Goal: Task Accomplishment & Management: Use online tool/utility

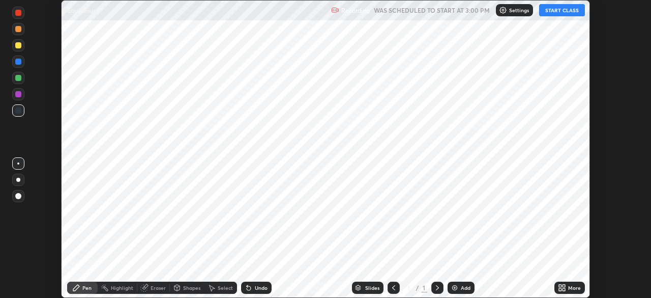
scroll to position [298, 651]
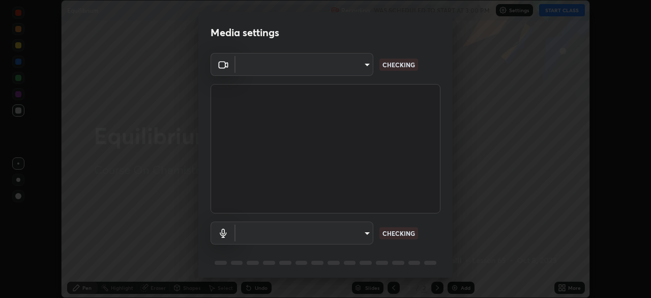
type input "7d0b8c16c6b3f4d335d6c038b97393ba862c98d75c76340e9e82cb338f64ebf2"
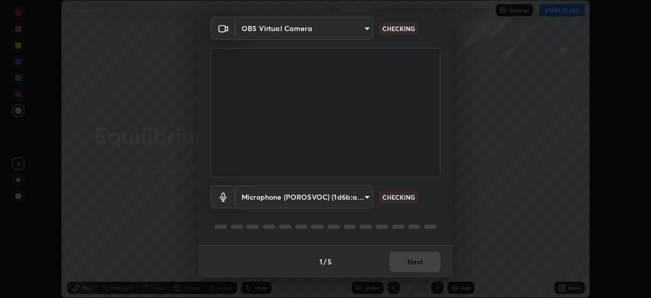
click at [363, 191] on body "Erase all Equilibrium Recording WAS SCHEDULED TO START AT 3:00 PM Settings STAR…" at bounding box center [325, 149] width 651 height 298
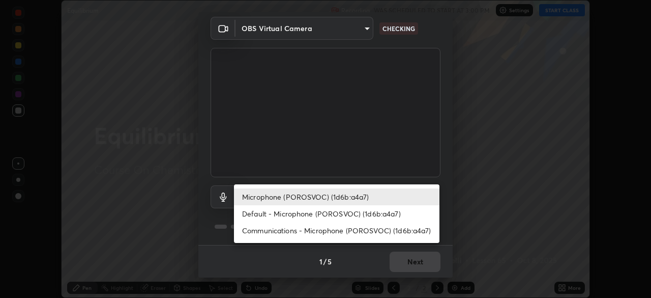
click at [324, 211] on li "Default - Microphone (POROSVOC) (1d6b:a4a7)" at bounding box center [337, 213] width 206 height 17
type input "default"
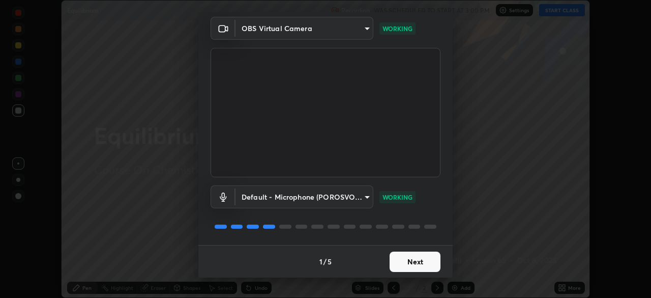
click at [417, 261] on button "Next" at bounding box center [415, 261] width 51 height 20
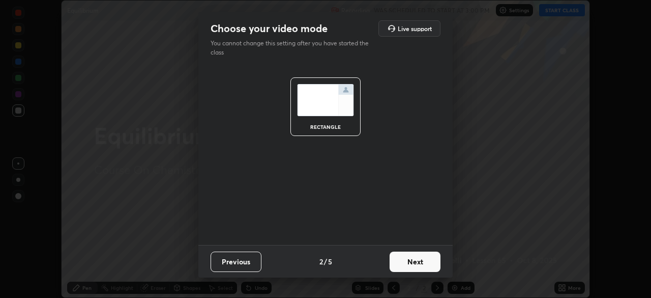
scroll to position [0, 0]
click at [420, 261] on button "Next" at bounding box center [415, 261] width 51 height 20
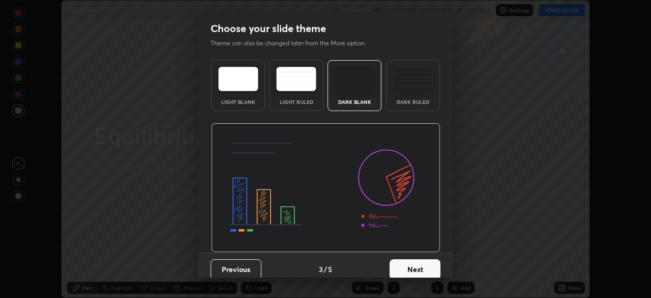
click at [428, 265] on button "Next" at bounding box center [415, 269] width 51 height 20
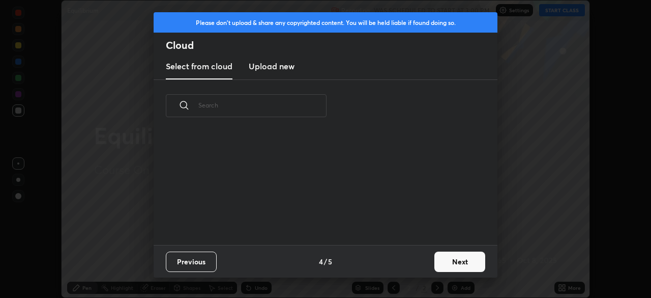
click at [451, 264] on button "Next" at bounding box center [460, 261] width 51 height 20
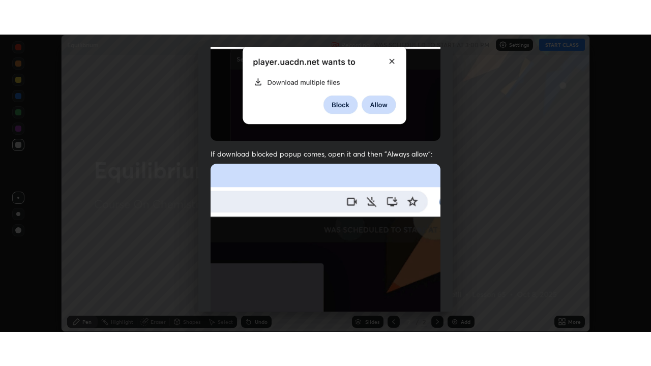
scroll to position [244, 0]
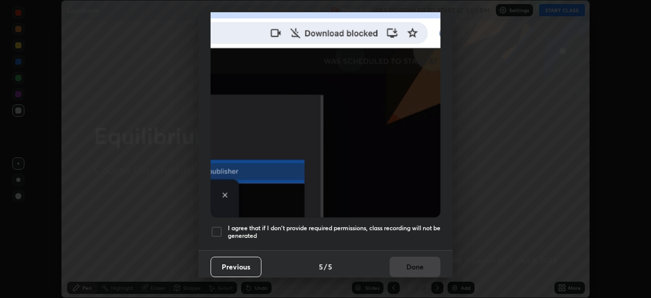
click at [220, 226] on div at bounding box center [217, 231] width 12 height 12
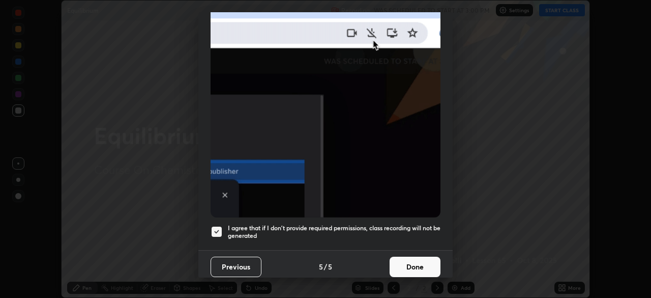
click at [418, 264] on button "Done" at bounding box center [415, 266] width 51 height 20
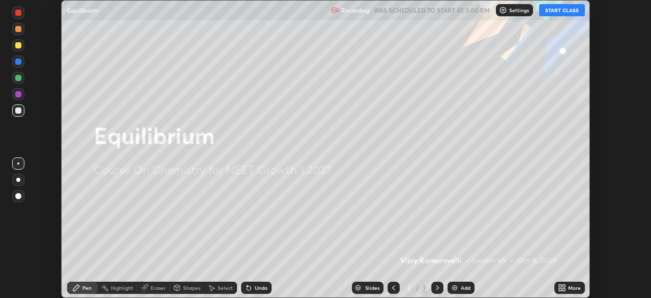
click at [555, 12] on button "START CLASS" at bounding box center [562, 10] width 46 height 12
click at [563, 286] on icon at bounding box center [564, 285] width 3 height 3
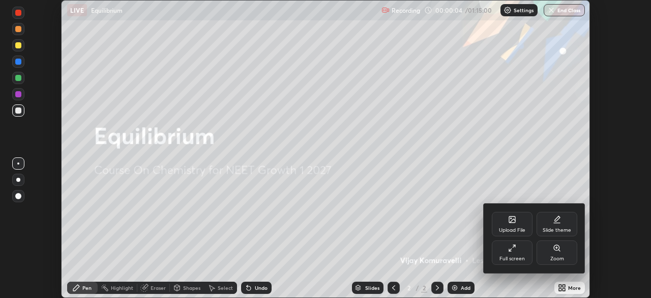
click at [517, 251] on div "Full screen" at bounding box center [512, 252] width 41 height 24
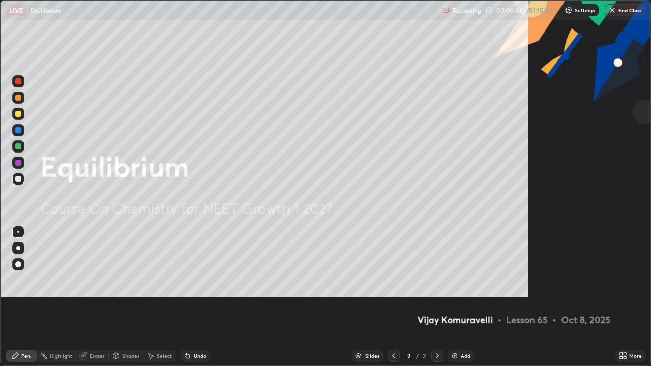
scroll to position [366, 651]
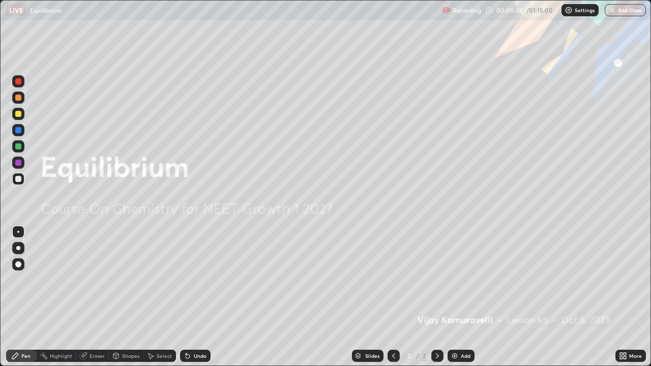
click at [455, 297] on img at bounding box center [455, 356] width 8 height 8
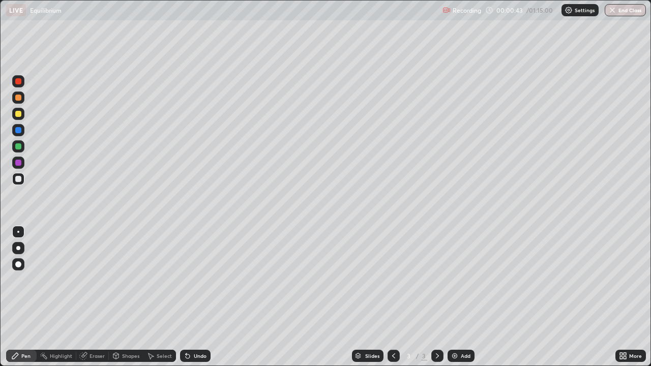
click at [20, 117] on div at bounding box center [18, 114] width 6 height 6
click at [19, 180] on div at bounding box center [18, 179] width 6 height 6
click at [21, 182] on div at bounding box center [18, 179] width 12 height 12
click at [20, 115] on div at bounding box center [18, 114] width 6 height 6
click at [19, 178] on div at bounding box center [18, 179] width 6 height 6
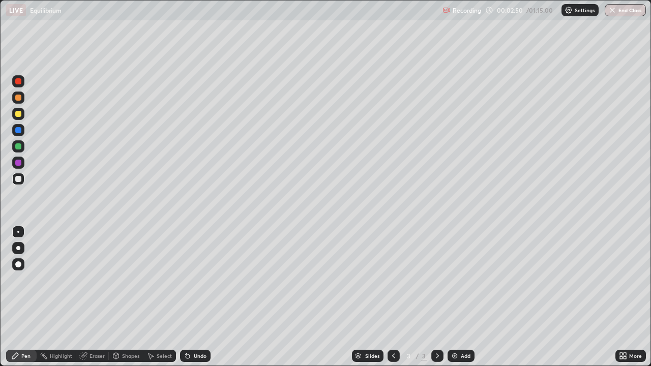
click at [124, 297] on div "Shapes" at bounding box center [130, 356] width 17 height 5
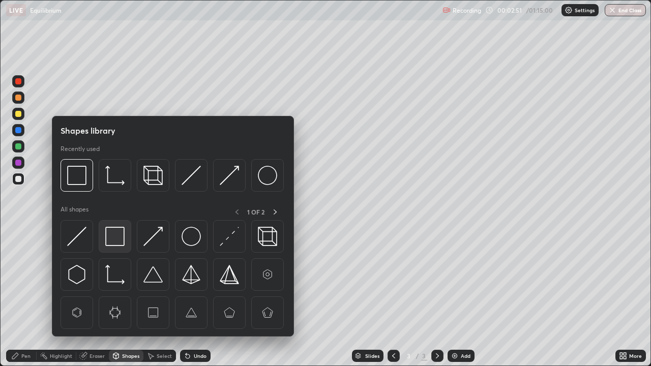
click at [115, 234] on img at bounding box center [114, 236] width 19 height 19
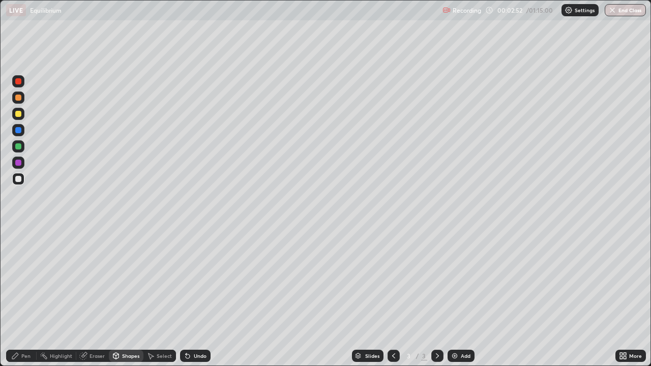
click at [21, 114] on div at bounding box center [18, 114] width 6 height 6
click at [17, 182] on div at bounding box center [18, 179] width 6 height 6
click at [186, 297] on icon at bounding box center [188, 357] width 4 height 4
click at [21, 297] on div "Pen" at bounding box center [21, 356] width 31 height 12
click at [19, 114] on div at bounding box center [18, 114] width 6 height 6
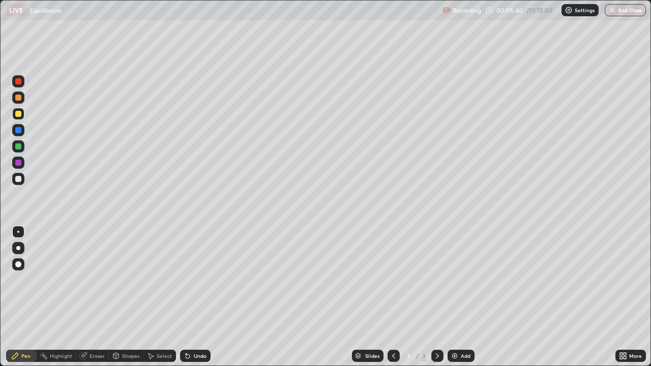
click at [23, 181] on div at bounding box center [18, 179] width 12 height 12
click at [199, 297] on div "Undo" at bounding box center [200, 356] width 13 height 5
click at [196, 297] on div "Undo" at bounding box center [200, 356] width 13 height 5
click at [130, 297] on div "Shapes" at bounding box center [130, 356] width 17 height 5
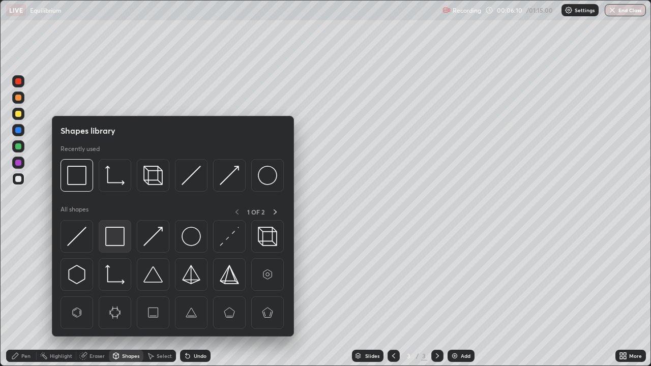
click at [118, 237] on img at bounding box center [114, 236] width 19 height 19
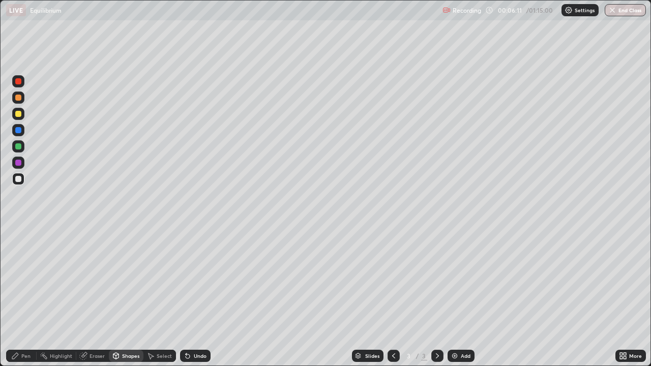
click at [23, 116] on div at bounding box center [18, 114] width 12 height 12
click at [22, 297] on div "Pen" at bounding box center [25, 356] width 9 height 5
click at [23, 179] on div at bounding box center [18, 179] width 12 height 12
click at [19, 114] on div at bounding box center [18, 114] width 6 height 6
click at [19, 178] on div at bounding box center [18, 179] width 6 height 6
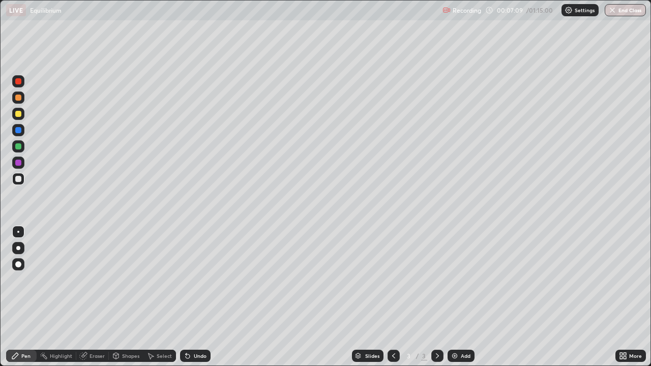
click at [198, 297] on div "Undo" at bounding box center [200, 356] width 13 height 5
click at [191, 297] on div "Undo" at bounding box center [195, 356] width 31 height 12
click at [100, 297] on div "Eraser" at bounding box center [97, 356] width 15 height 5
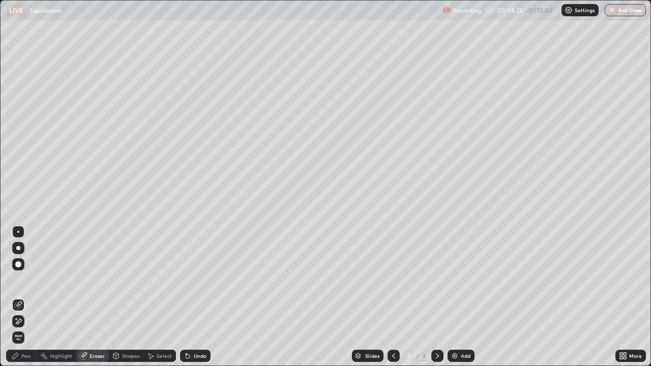
click at [18, 297] on div "Pen" at bounding box center [21, 356] width 31 height 12
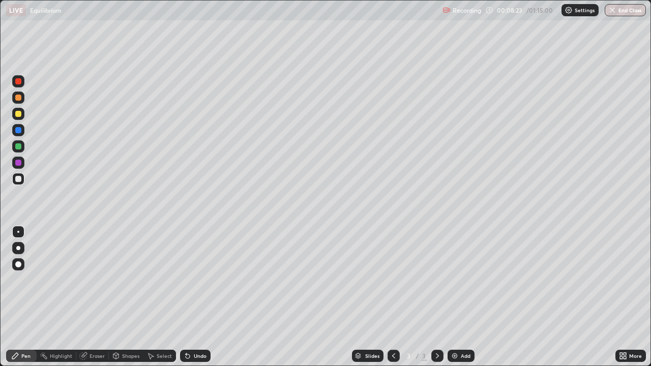
click at [20, 118] on div at bounding box center [18, 114] width 12 height 12
click at [23, 177] on div at bounding box center [18, 179] width 12 height 12
click at [195, 297] on div "Undo" at bounding box center [200, 356] width 13 height 5
click at [201, 297] on div "Undo" at bounding box center [195, 356] width 31 height 12
click at [201, 297] on div "Undo" at bounding box center [200, 356] width 13 height 5
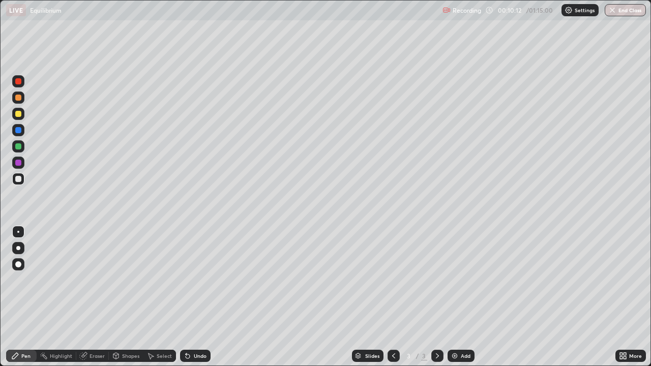
click at [198, 297] on div "Undo" at bounding box center [200, 356] width 13 height 5
click at [126, 297] on div "Shapes" at bounding box center [130, 356] width 17 height 5
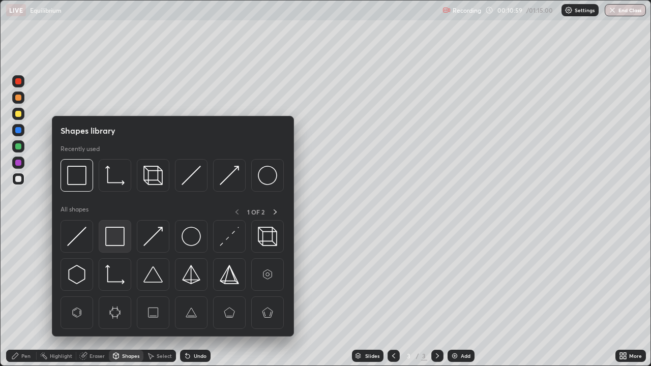
click at [112, 241] on img at bounding box center [114, 236] width 19 height 19
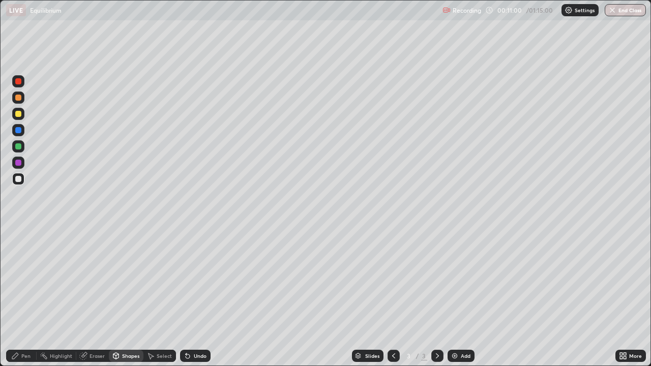
click at [19, 118] on div at bounding box center [18, 114] width 12 height 12
click at [88, 297] on div "Eraser" at bounding box center [92, 356] width 33 height 12
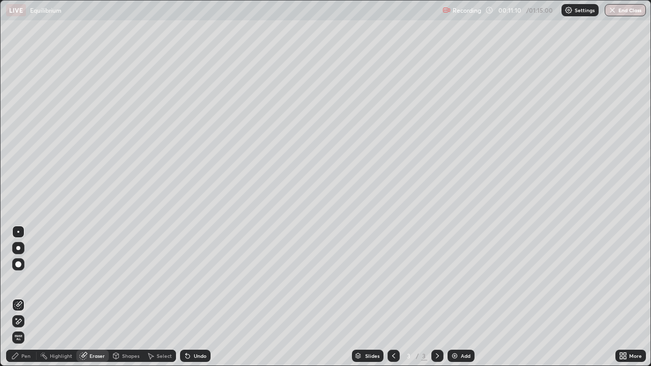
click at [17, 263] on div at bounding box center [18, 265] width 6 height 6
click at [23, 297] on div "Pen" at bounding box center [25, 356] width 9 height 5
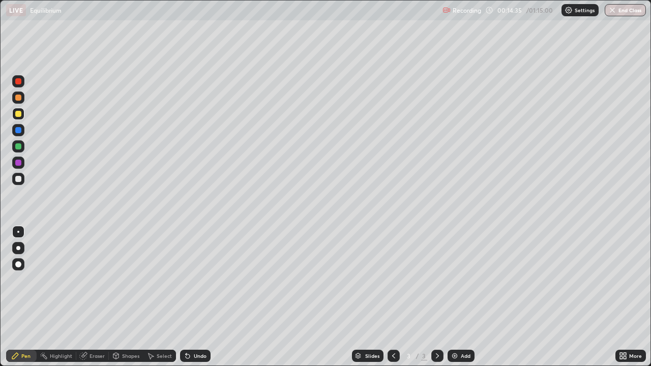
click at [456, 297] on img at bounding box center [455, 356] width 8 height 8
click at [19, 113] on div at bounding box center [18, 114] width 6 height 6
click at [18, 179] on div at bounding box center [18, 179] width 6 height 6
click at [21, 114] on div at bounding box center [18, 114] width 6 height 6
click at [115, 297] on icon at bounding box center [116, 356] width 6 height 2
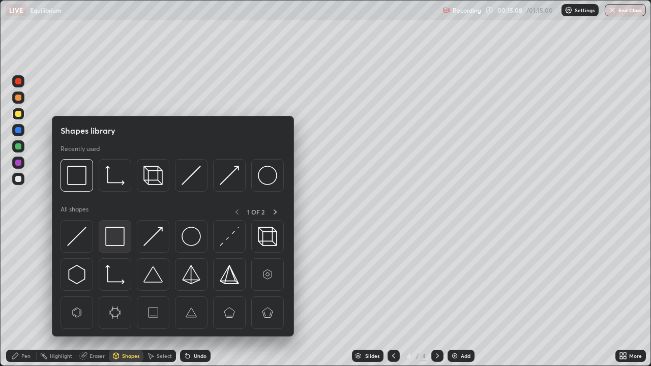
click at [115, 239] on img at bounding box center [114, 236] width 19 height 19
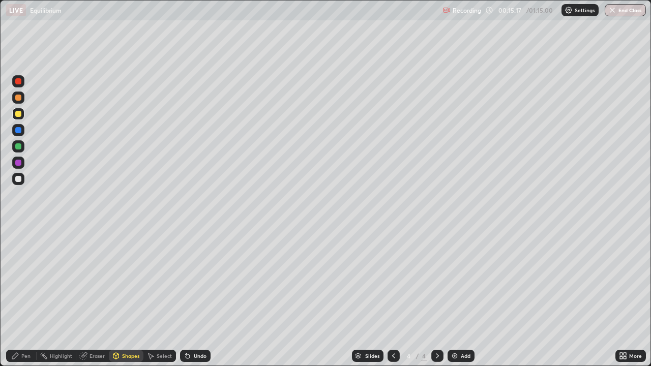
click at [26, 297] on div "Pen" at bounding box center [25, 356] width 9 height 5
click at [123, 297] on div "Shapes" at bounding box center [130, 356] width 17 height 5
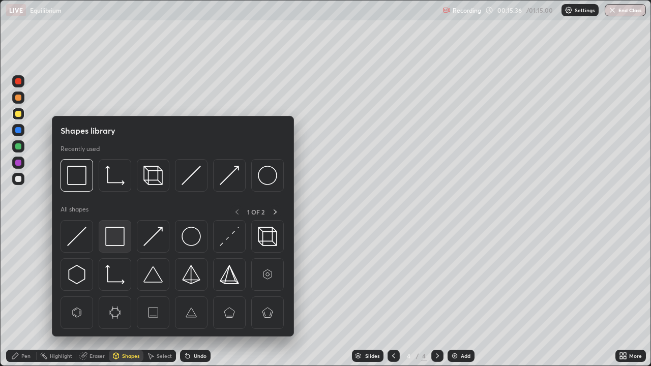
click at [114, 227] on img at bounding box center [114, 236] width 19 height 19
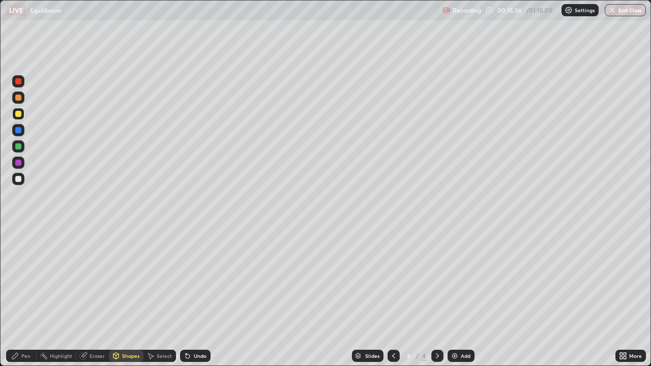
click at [20, 180] on div at bounding box center [18, 179] width 6 height 6
click at [28, 297] on div "Pen" at bounding box center [25, 356] width 9 height 5
click at [18, 180] on div at bounding box center [18, 179] width 6 height 6
click at [19, 114] on div at bounding box center [18, 114] width 6 height 6
click at [19, 179] on div at bounding box center [18, 179] width 6 height 6
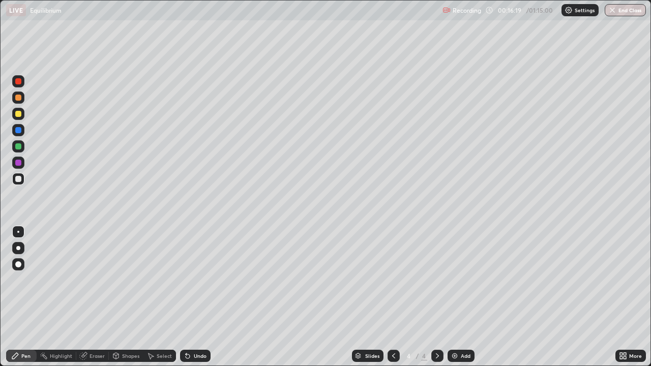
click at [20, 116] on div at bounding box center [18, 114] width 6 height 6
click at [21, 115] on div at bounding box center [18, 114] width 6 height 6
click at [198, 297] on div "Undo" at bounding box center [200, 356] width 13 height 5
click at [16, 182] on div at bounding box center [18, 179] width 12 height 12
click at [196, 297] on div "Undo" at bounding box center [195, 356] width 31 height 12
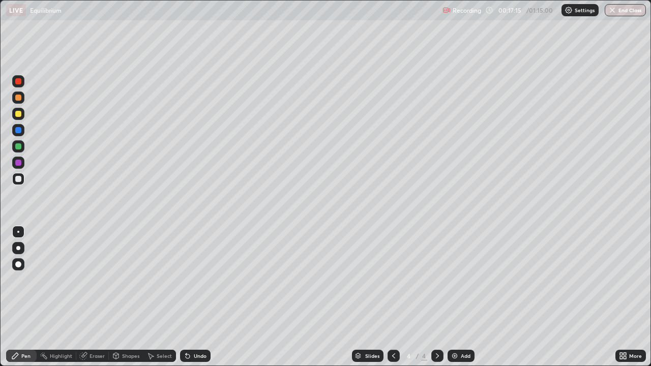
click at [199, 297] on div "Undo" at bounding box center [195, 356] width 31 height 12
click at [198, 297] on div "Undo" at bounding box center [200, 356] width 13 height 5
click at [127, 297] on div "Shapes" at bounding box center [130, 356] width 17 height 5
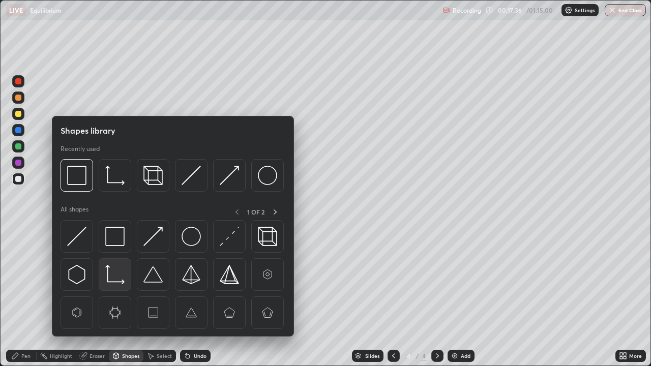
click at [120, 266] on img at bounding box center [114, 274] width 19 height 19
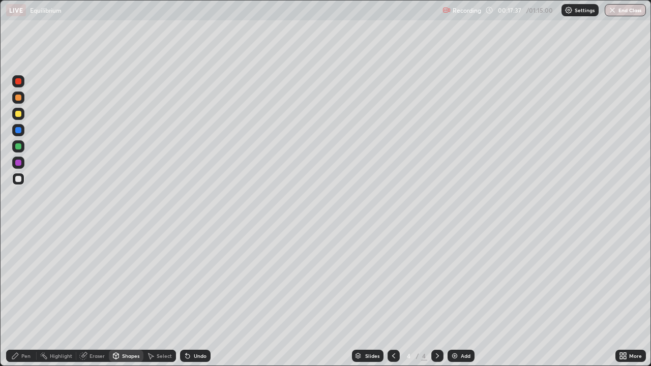
click at [130, 297] on div "Shapes" at bounding box center [130, 356] width 17 height 5
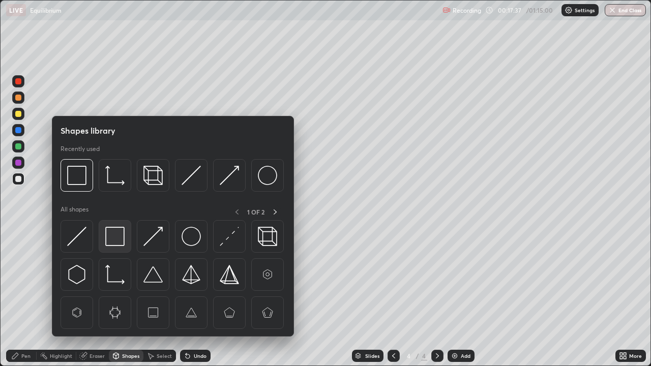
click at [117, 240] on img at bounding box center [114, 236] width 19 height 19
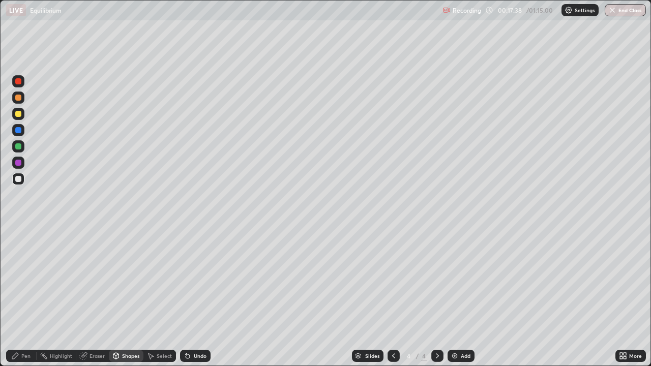
click at [22, 120] on div at bounding box center [18, 114] width 12 height 16
click at [30, 297] on div "Pen" at bounding box center [25, 356] width 9 height 5
click at [393, 297] on icon at bounding box center [394, 356] width 8 height 8
click at [437, 297] on icon at bounding box center [437, 356] width 3 height 5
click at [456, 297] on img at bounding box center [455, 356] width 8 height 8
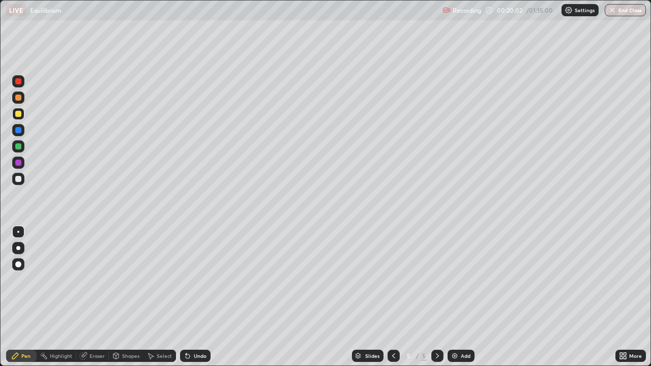
click at [20, 182] on div at bounding box center [18, 179] width 12 height 12
click at [95, 297] on div "Eraser" at bounding box center [97, 356] width 15 height 5
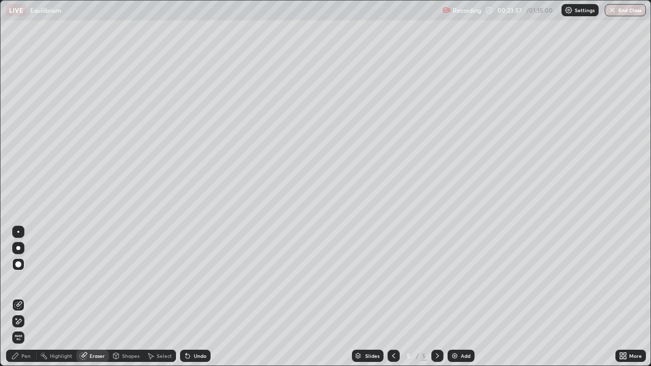
click at [29, 297] on div "Pen" at bounding box center [25, 356] width 9 height 5
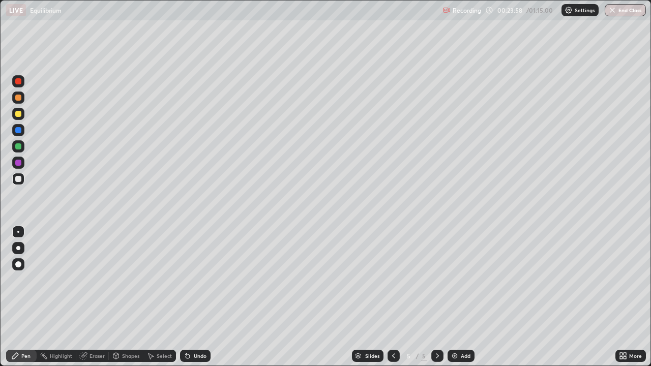
click at [19, 180] on div at bounding box center [18, 179] width 6 height 6
click at [198, 297] on div "Undo" at bounding box center [200, 356] width 13 height 5
click at [21, 119] on div at bounding box center [18, 114] width 12 height 12
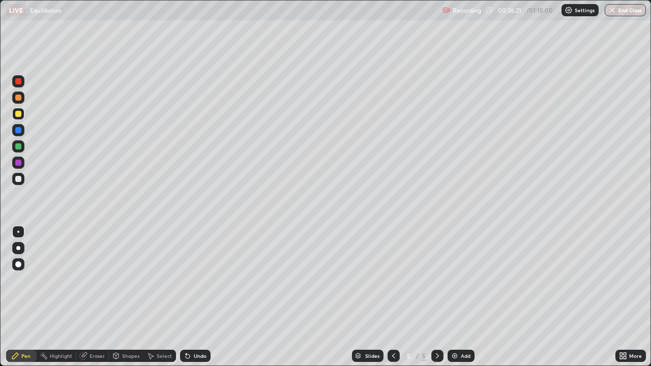
click at [18, 180] on div at bounding box center [18, 179] width 6 height 6
click at [194, 297] on div "Undo" at bounding box center [200, 356] width 13 height 5
click at [195, 297] on div "Undo" at bounding box center [200, 356] width 13 height 5
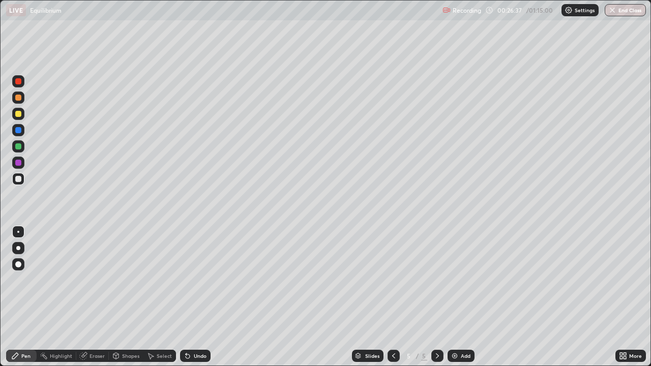
click at [195, 297] on div "Undo" at bounding box center [200, 356] width 13 height 5
click at [196, 297] on div "Undo" at bounding box center [200, 356] width 13 height 5
click at [195, 297] on div "Undo" at bounding box center [200, 356] width 13 height 5
click at [198, 297] on div "Undo" at bounding box center [200, 356] width 13 height 5
click at [17, 114] on div at bounding box center [18, 114] width 6 height 6
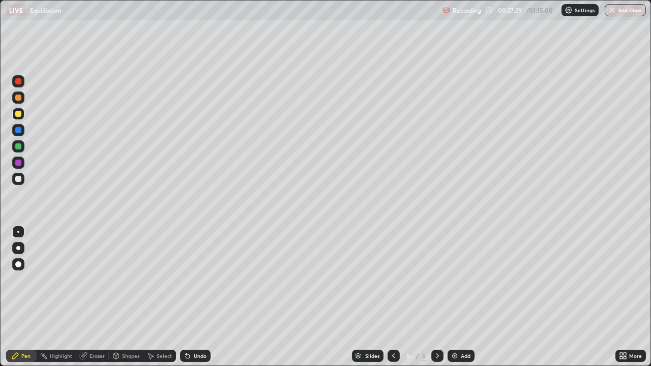
click at [98, 297] on div "Eraser" at bounding box center [97, 356] width 15 height 5
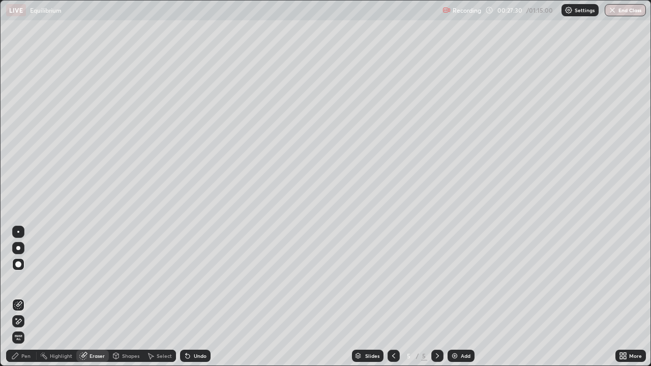
click at [18, 232] on div at bounding box center [18, 232] width 2 height 2
click at [29, 297] on div "Pen" at bounding box center [21, 356] width 31 height 12
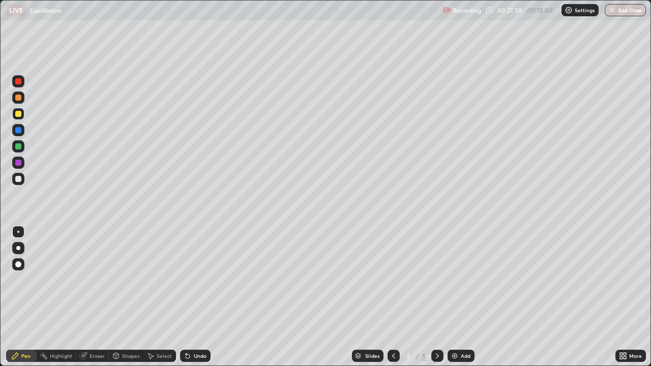
click at [192, 297] on div "Undo" at bounding box center [195, 356] width 31 height 12
click at [20, 179] on div at bounding box center [18, 179] width 6 height 6
click at [21, 119] on div at bounding box center [18, 114] width 12 height 12
click at [18, 180] on div at bounding box center [18, 179] width 6 height 6
click at [17, 119] on div at bounding box center [18, 114] width 12 height 12
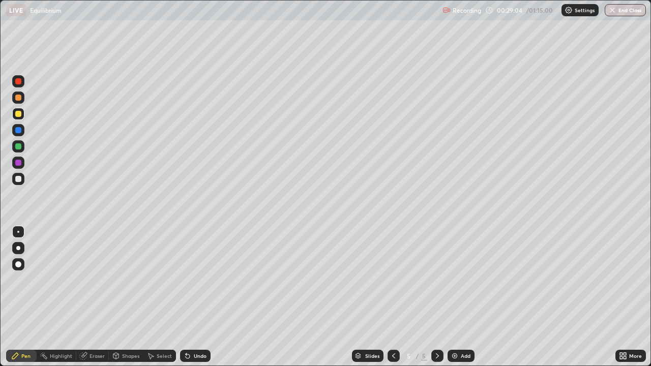
click at [18, 181] on div at bounding box center [18, 179] width 6 height 6
click at [18, 114] on div at bounding box center [18, 114] width 6 height 6
click at [19, 179] on div at bounding box center [18, 179] width 6 height 6
click at [194, 297] on div "Undo" at bounding box center [200, 356] width 13 height 5
click at [197, 297] on div "Undo" at bounding box center [195, 356] width 31 height 12
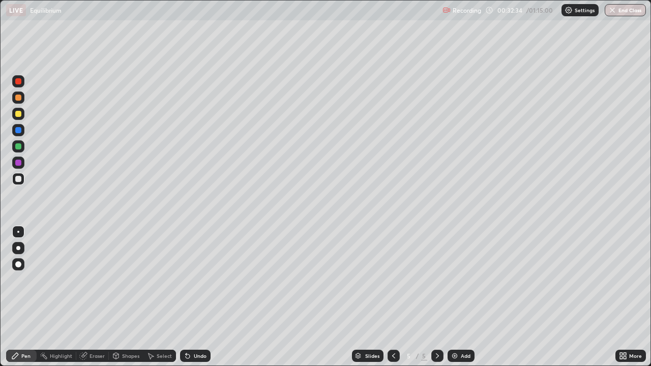
click at [16, 115] on div at bounding box center [18, 114] width 6 height 6
click at [198, 297] on div "Undo" at bounding box center [200, 356] width 13 height 5
click at [196, 297] on div "Undo" at bounding box center [195, 356] width 31 height 12
click at [16, 181] on div at bounding box center [18, 179] width 6 height 6
click at [196, 297] on div "Undo" at bounding box center [195, 356] width 31 height 12
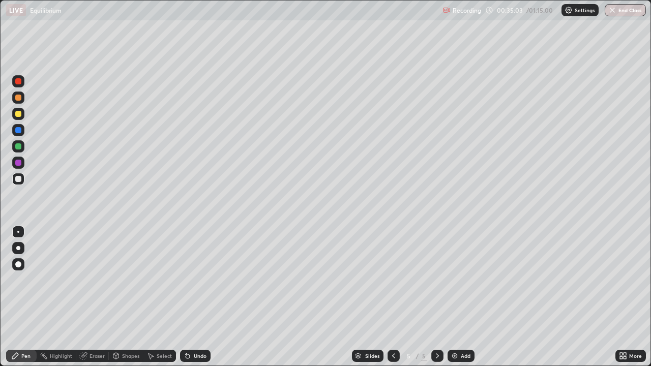
click at [199, 297] on div "Undo" at bounding box center [200, 356] width 13 height 5
click at [196, 297] on div "Undo" at bounding box center [200, 356] width 13 height 5
click at [198, 297] on div "Undo" at bounding box center [195, 356] width 31 height 12
click at [200, 297] on div "Undo" at bounding box center [200, 356] width 13 height 5
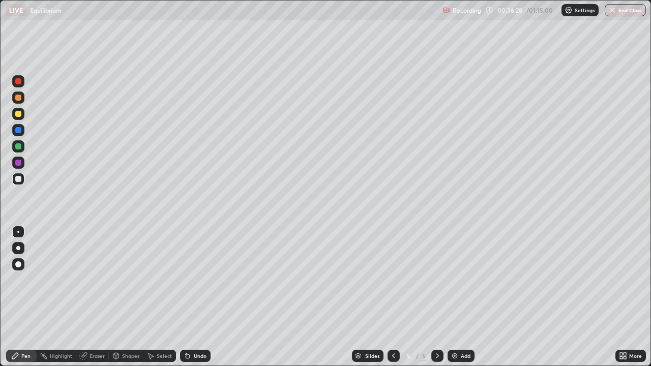
click at [202, 297] on div "Undo" at bounding box center [195, 356] width 31 height 12
click at [20, 119] on div at bounding box center [18, 114] width 12 height 12
click at [132, 297] on div "Shapes" at bounding box center [130, 356] width 17 height 5
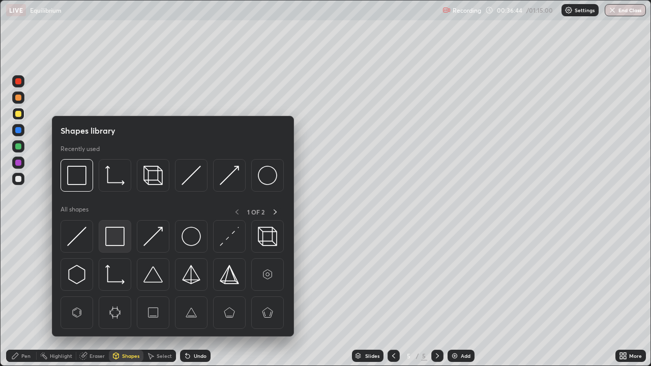
click at [119, 232] on img at bounding box center [114, 236] width 19 height 19
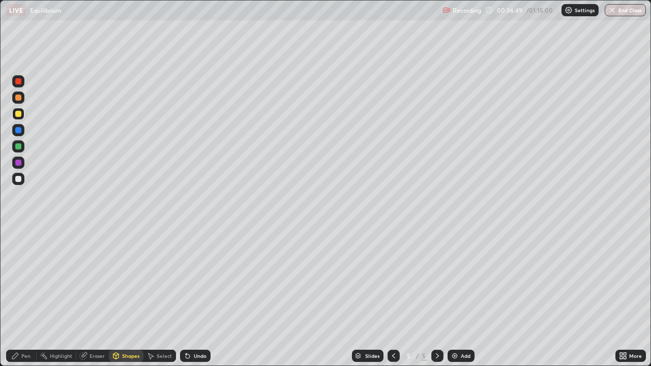
click at [23, 297] on div "Pen" at bounding box center [25, 356] width 9 height 5
click at [454, 297] on img at bounding box center [455, 356] width 8 height 8
click at [21, 181] on div at bounding box center [18, 179] width 6 height 6
click at [194, 297] on div "Undo" at bounding box center [200, 356] width 13 height 5
click at [199, 297] on div "Undo" at bounding box center [200, 356] width 13 height 5
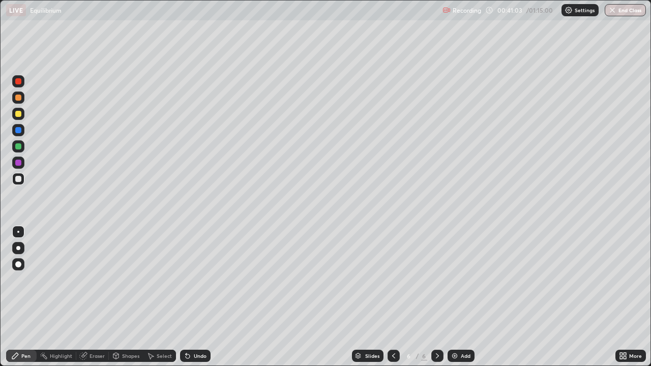
click at [203, 297] on div "Undo" at bounding box center [200, 356] width 13 height 5
click at [19, 117] on div at bounding box center [18, 114] width 6 height 6
click at [18, 181] on div at bounding box center [18, 179] width 6 height 6
click at [124, 297] on div "Shapes" at bounding box center [130, 356] width 17 height 5
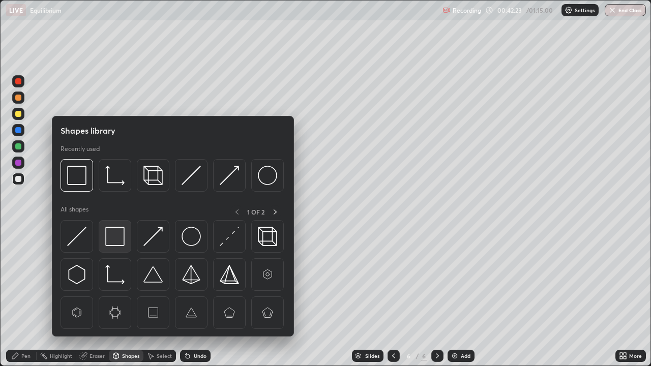
click at [117, 233] on img at bounding box center [114, 236] width 19 height 19
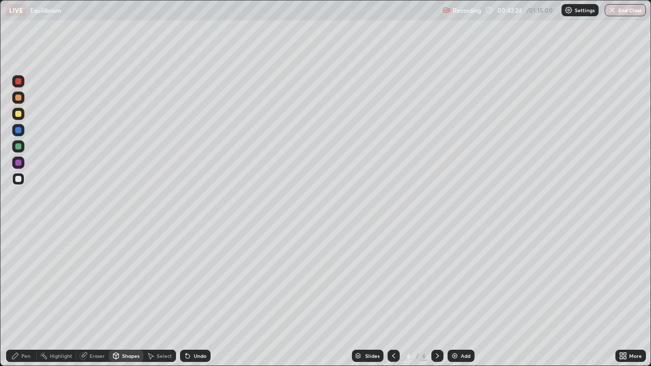
click at [18, 114] on div at bounding box center [18, 114] width 6 height 6
click at [16, 181] on div at bounding box center [18, 179] width 6 height 6
click at [193, 297] on div "Undo" at bounding box center [195, 356] width 31 height 12
click at [195, 297] on div "Undo" at bounding box center [200, 356] width 13 height 5
click at [23, 297] on div "Pen" at bounding box center [25, 356] width 9 height 5
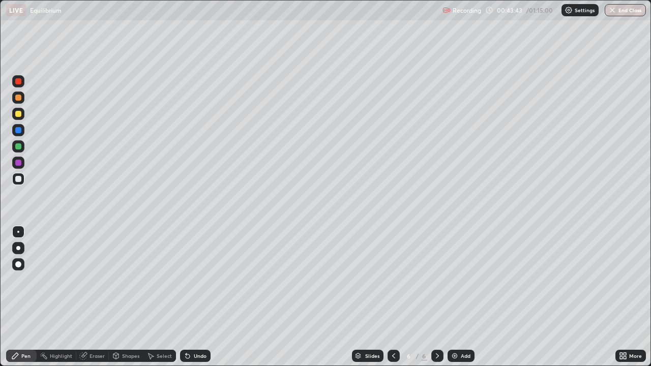
click at [204, 297] on div "Undo" at bounding box center [195, 356] width 31 height 12
click at [17, 115] on div at bounding box center [18, 114] width 6 height 6
click at [19, 182] on div at bounding box center [18, 179] width 6 height 6
click at [204, 297] on div "Undo" at bounding box center [200, 356] width 13 height 5
click at [200, 297] on div "Undo" at bounding box center [200, 356] width 13 height 5
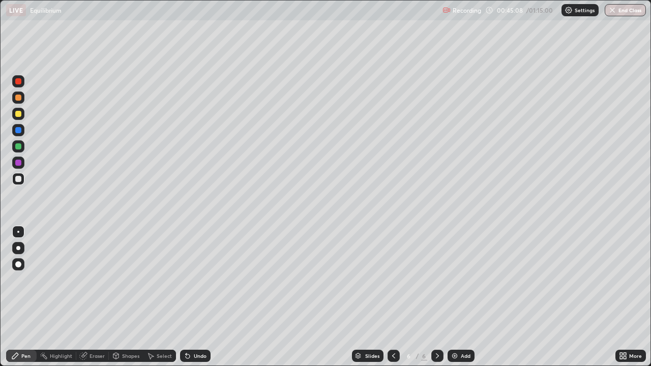
click at [19, 114] on div at bounding box center [18, 114] width 6 height 6
click at [202, 297] on div "Undo" at bounding box center [200, 356] width 13 height 5
click at [202, 297] on div "Undo" at bounding box center [195, 356] width 31 height 12
click at [458, 297] on div "Add" at bounding box center [461, 356] width 27 height 12
click at [20, 114] on div at bounding box center [18, 114] width 6 height 6
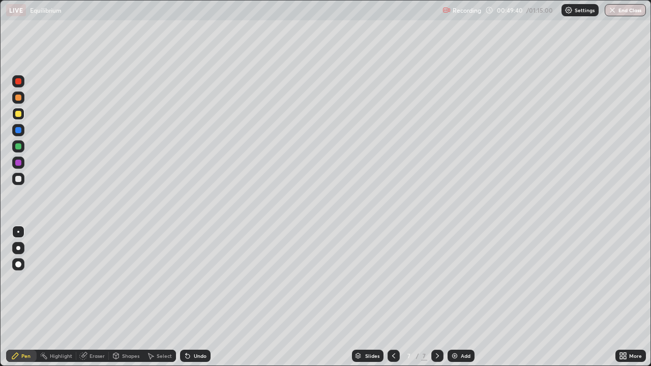
click at [200, 297] on div "Undo" at bounding box center [200, 356] width 13 height 5
click at [202, 297] on div "Undo" at bounding box center [200, 356] width 13 height 5
click at [19, 179] on div at bounding box center [18, 179] width 6 height 6
click at [199, 297] on div "Undo" at bounding box center [200, 356] width 13 height 5
click at [202, 297] on div "Undo" at bounding box center [200, 356] width 13 height 5
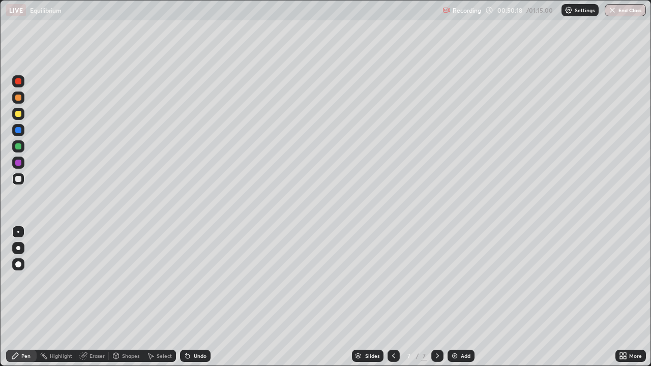
click at [19, 114] on div at bounding box center [18, 114] width 6 height 6
click at [97, 297] on div "Eraser" at bounding box center [97, 356] width 15 height 5
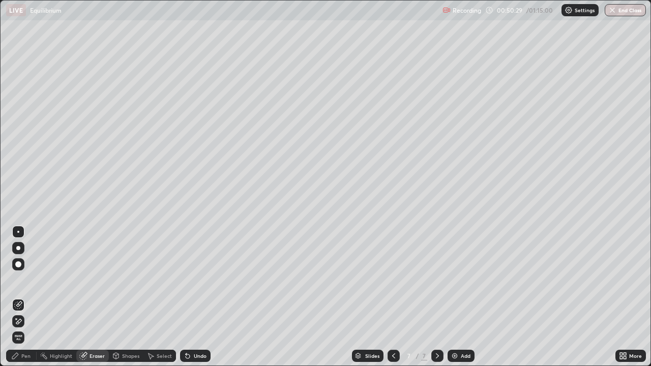
click at [18, 232] on div at bounding box center [18, 232] width 2 height 2
click at [31, 297] on div "Pen" at bounding box center [21, 356] width 31 height 12
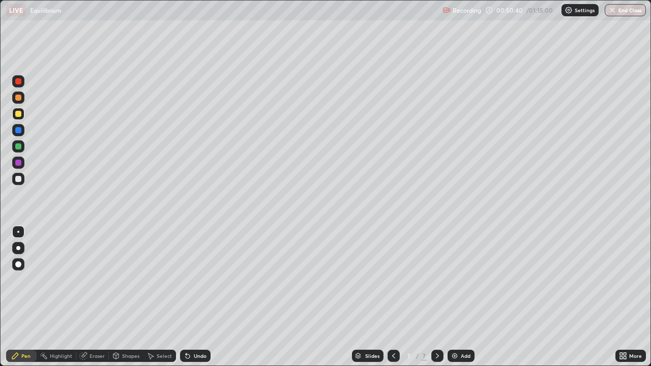
click at [23, 182] on div at bounding box center [18, 179] width 12 height 12
click at [195, 297] on div "Undo" at bounding box center [195, 356] width 31 height 12
click at [18, 119] on div at bounding box center [18, 114] width 12 height 12
click at [18, 180] on div at bounding box center [18, 179] width 6 height 6
click at [200, 297] on div "Undo" at bounding box center [195, 356] width 31 height 12
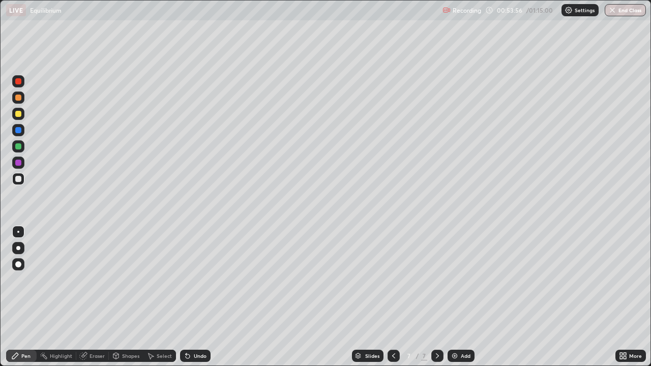
click at [20, 114] on div at bounding box center [18, 114] width 6 height 6
click at [393, 297] on icon at bounding box center [394, 356] width 8 height 8
click at [394, 297] on icon at bounding box center [394, 356] width 8 height 8
click at [436, 297] on icon at bounding box center [437, 356] width 3 height 5
click at [438, 297] on icon at bounding box center [437, 356] width 8 height 8
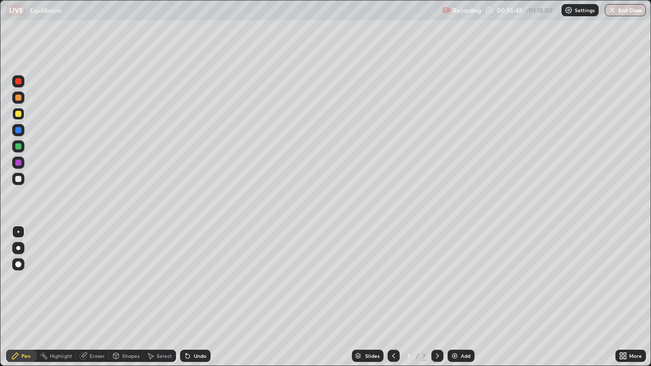
click at [96, 297] on div "Eraser" at bounding box center [97, 356] width 15 height 5
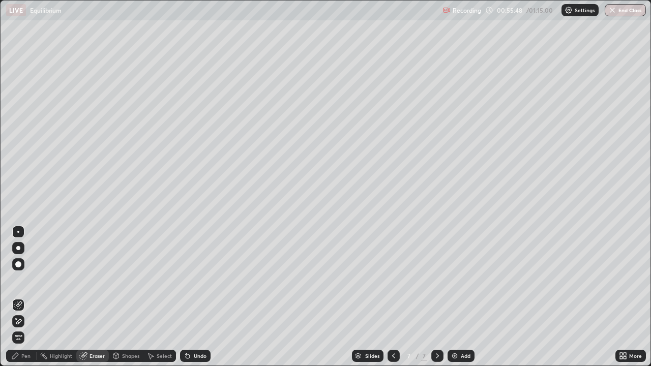
click at [23, 266] on div at bounding box center [18, 264] width 12 height 12
click at [26, 297] on div "Pen" at bounding box center [25, 356] width 9 height 5
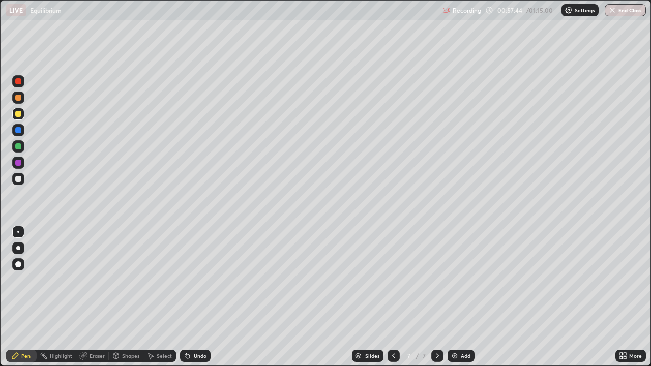
click at [21, 178] on div at bounding box center [18, 179] width 6 height 6
click at [96, 297] on div "Eraser" at bounding box center [97, 356] width 15 height 5
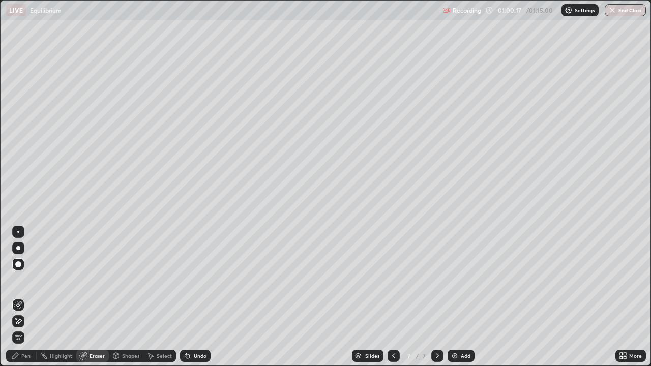
click at [26, 297] on div "Pen" at bounding box center [25, 356] width 9 height 5
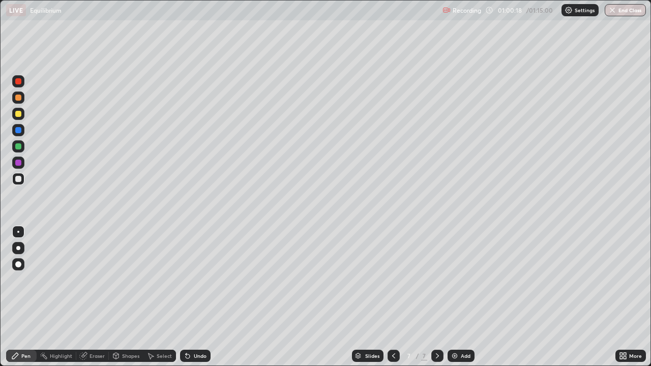
click at [18, 179] on div at bounding box center [18, 179] width 6 height 6
click at [454, 297] on img at bounding box center [455, 356] width 8 height 8
click at [19, 114] on div at bounding box center [18, 114] width 6 height 6
click at [17, 180] on div at bounding box center [18, 179] width 6 height 6
click at [23, 183] on div at bounding box center [18, 179] width 12 height 12
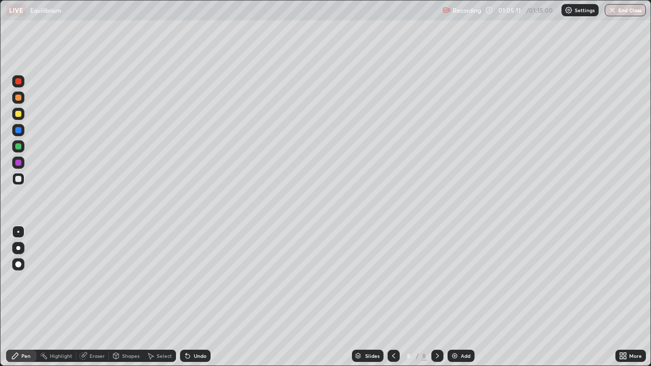
click at [19, 115] on div at bounding box center [18, 114] width 6 height 6
click at [19, 183] on div at bounding box center [18, 179] width 12 height 12
click at [18, 119] on div at bounding box center [18, 114] width 12 height 12
click at [201, 297] on div "Undo" at bounding box center [200, 356] width 13 height 5
click at [21, 174] on div at bounding box center [18, 179] width 12 height 12
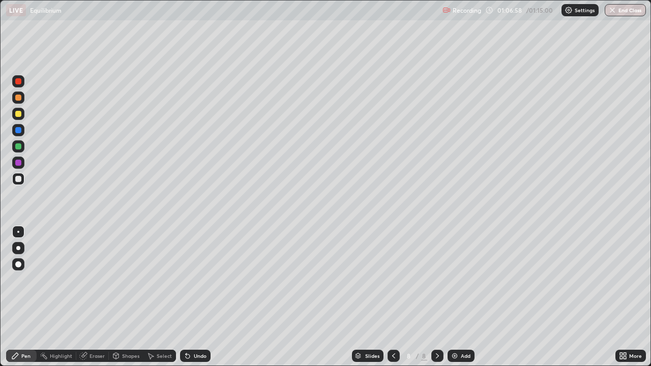
click at [19, 114] on div at bounding box center [18, 114] width 6 height 6
click at [22, 182] on div at bounding box center [18, 179] width 12 height 12
click at [88, 297] on div "Eraser" at bounding box center [92, 356] width 33 height 12
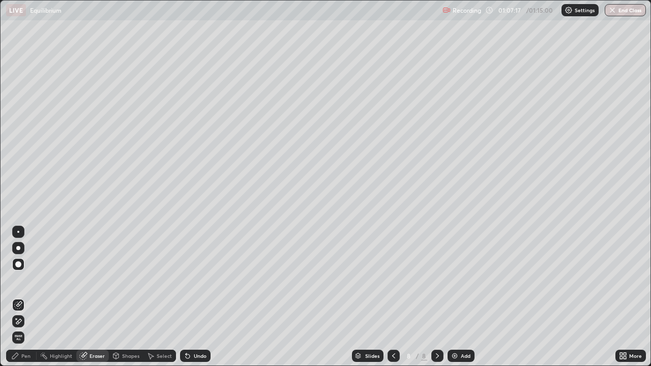
click at [21, 297] on div "Pen" at bounding box center [21, 356] width 31 height 12
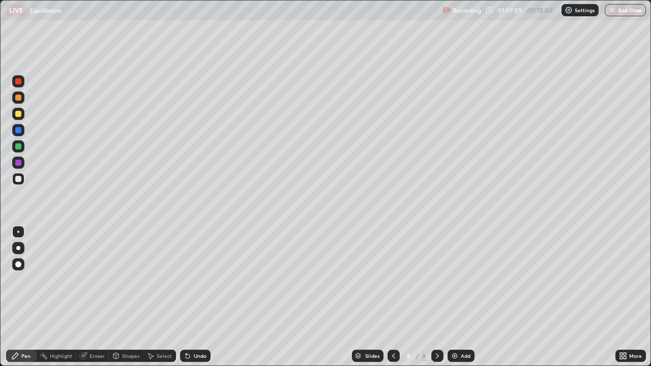
click at [93, 297] on div "Eraser" at bounding box center [97, 356] width 15 height 5
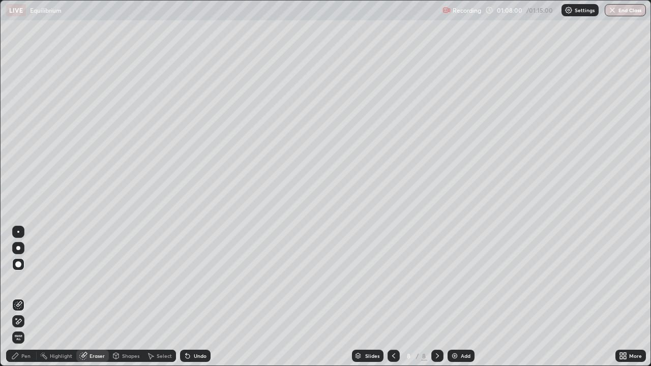
click at [18, 232] on div at bounding box center [18, 232] width 2 height 2
click at [30, 297] on div "Pen" at bounding box center [25, 356] width 9 height 5
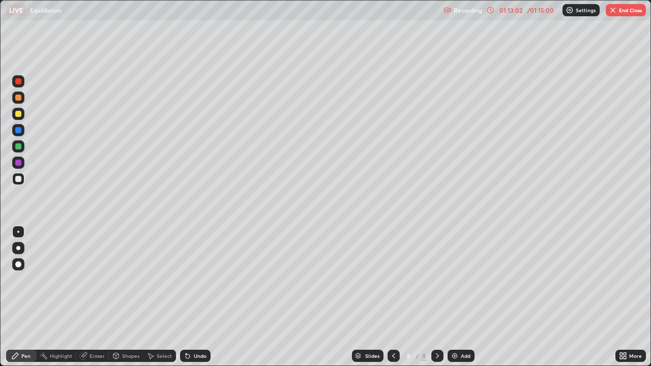
click at [614, 10] on img "button" at bounding box center [613, 10] width 8 height 8
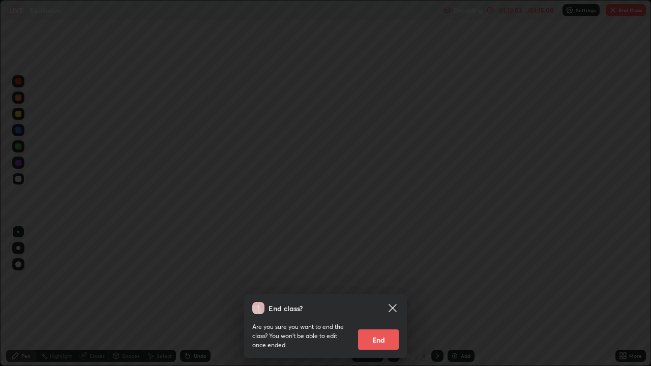
click at [384, 297] on button "End" at bounding box center [378, 340] width 41 height 20
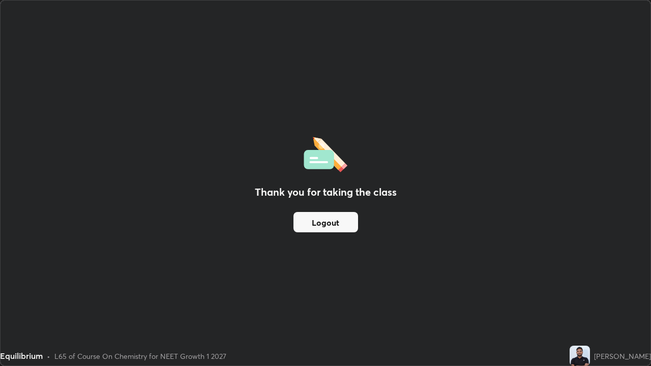
click at [336, 223] on button "Logout" at bounding box center [326, 222] width 65 height 20
